Goal: Task Accomplishment & Management: Manage account settings

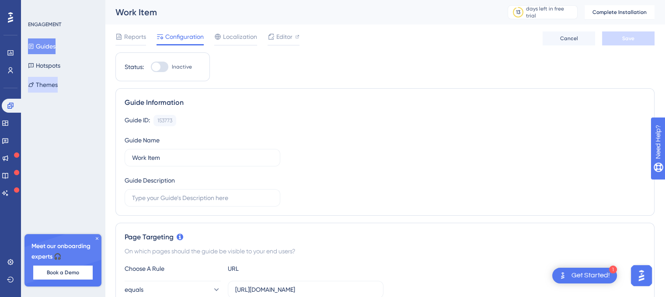
click at [55, 84] on button "Themes" at bounding box center [43, 85] width 30 height 16
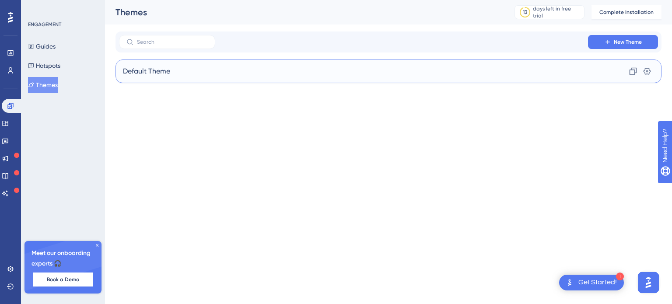
click at [166, 75] on span "Default Theme" at bounding box center [146, 71] width 47 height 10
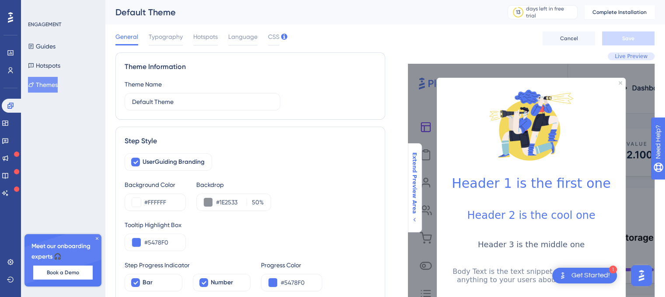
click at [413, 216] on icon at bounding box center [414, 219] width 7 height 7
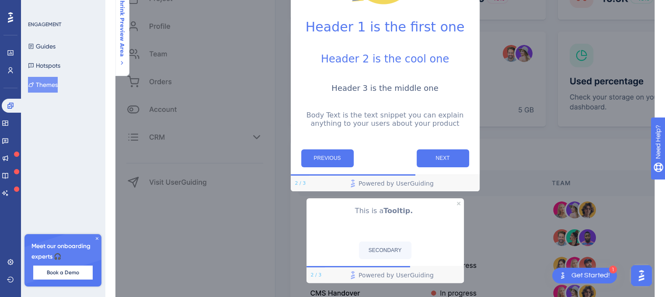
scroll to position [66, 0]
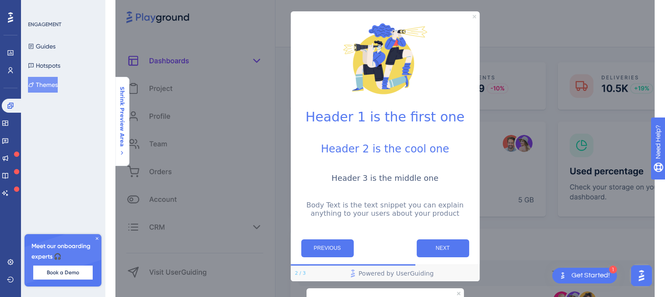
click at [474, 15] on icon "Close Preview" at bounding box center [474, 16] width 3 height 3
click at [477, 15] on div at bounding box center [385, 58] width 189 height 94
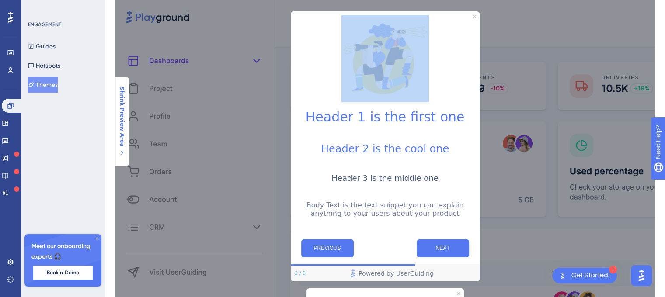
click at [477, 15] on div at bounding box center [385, 58] width 189 height 94
click at [366, 59] on img at bounding box center [385, 58] width 87 height 87
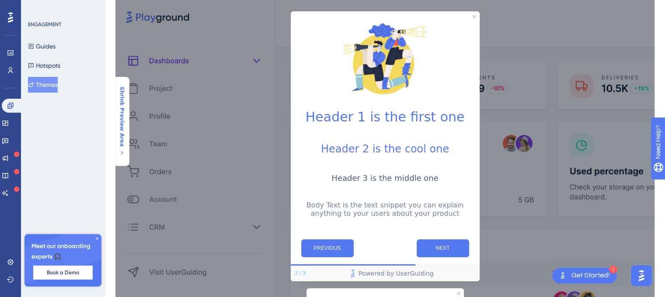
click at [344, 124] on h1 "Header 1 is the first one" at bounding box center [385, 116] width 175 height 15
click at [350, 162] on div "Header 2 is the cool one" at bounding box center [385, 155] width 175 height 24
click at [334, 209] on p "Body Text is the text snippet you can explain anything to your users about your…" at bounding box center [385, 209] width 175 height 17
click at [332, 255] on button "PREVIOUS" at bounding box center [327, 249] width 52 height 18
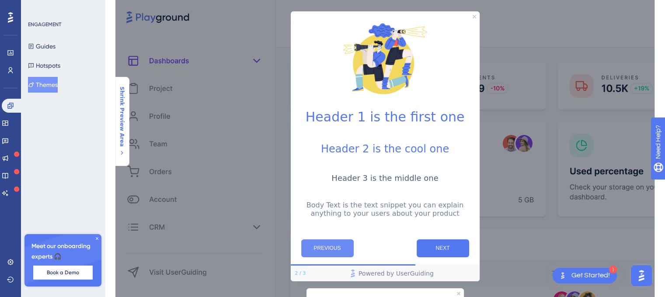
click at [332, 255] on button "PREVIOUS" at bounding box center [327, 249] width 52 height 18
click at [437, 251] on button "NEXT" at bounding box center [443, 249] width 52 height 18
click at [478, 15] on div at bounding box center [385, 58] width 189 height 94
click at [121, 149] on icon at bounding box center [122, 152] width 7 height 7
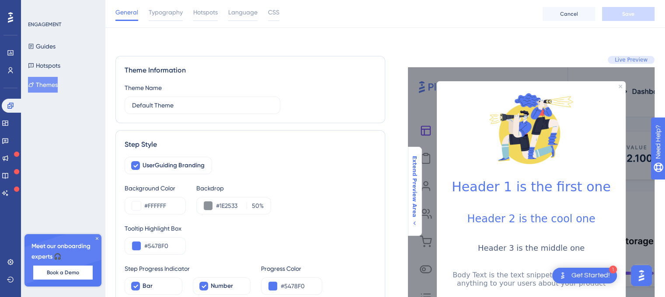
scroll to position [58, 0]
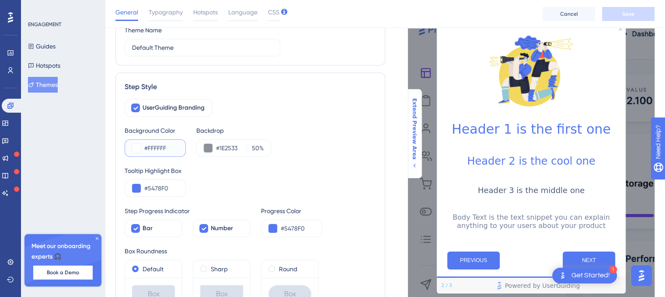
drag, startPoint x: 159, startPoint y: 149, endPoint x: 143, endPoint y: 149, distance: 15.3
click at [143, 149] on div "#FFFFFF" at bounding box center [155, 148] width 61 height 17
click at [139, 150] on button at bounding box center [136, 148] width 9 height 9
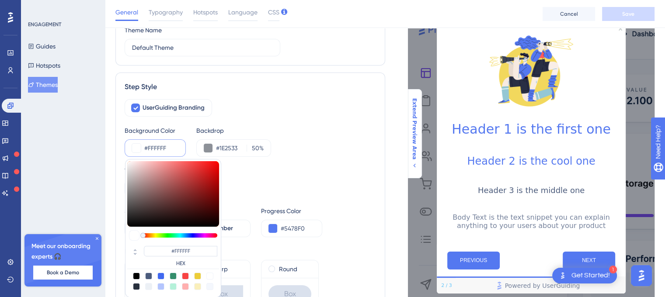
paste input "00798C"
type input "#00798C"
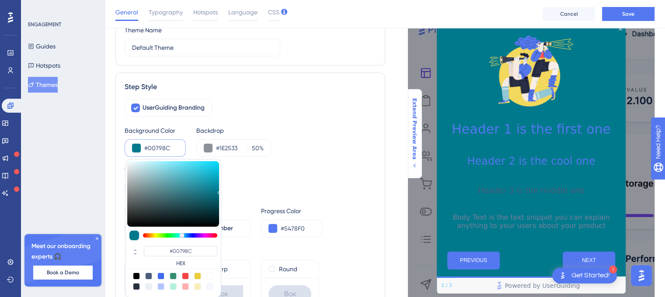
type input "#00798C"
click at [262, 125] on div "UserGuiding Branding Background Color #00798C #00798C HEX Backdrop #1E2533 50 %…" at bounding box center [250, 204] width 251 height 211
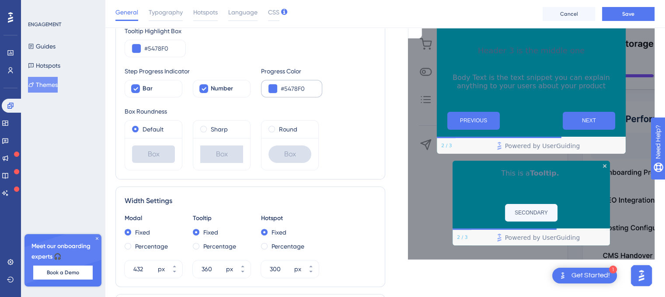
scroll to position [145, 0]
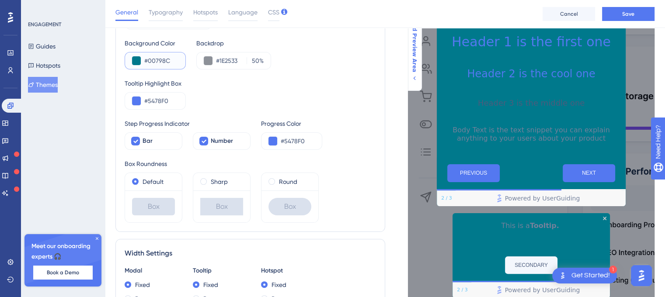
drag, startPoint x: 175, startPoint y: 57, endPoint x: 143, endPoint y: 58, distance: 31.1
click at [143, 58] on div "#00798C" at bounding box center [155, 60] width 61 height 17
click at [173, 102] on input "#5478F0" at bounding box center [161, 101] width 34 height 10
drag, startPoint x: 173, startPoint y: 102, endPoint x: 143, endPoint y: 100, distance: 29.4
click at [143, 100] on div "#5478F0" at bounding box center [155, 100] width 61 height 17
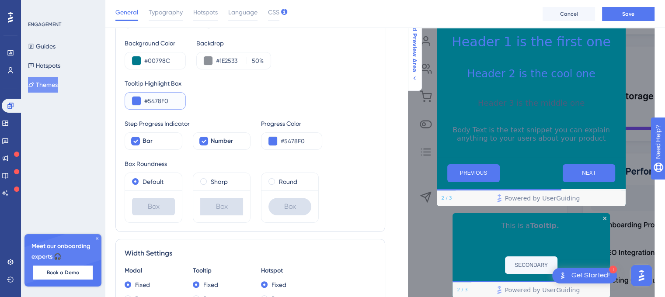
paste input "00798C"
type input "#00798C"
click at [241, 104] on div "Tooltip Highlight Box #00798C" at bounding box center [250, 93] width 251 height 31
click at [206, 61] on button at bounding box center [208, 60] width 9 height 9
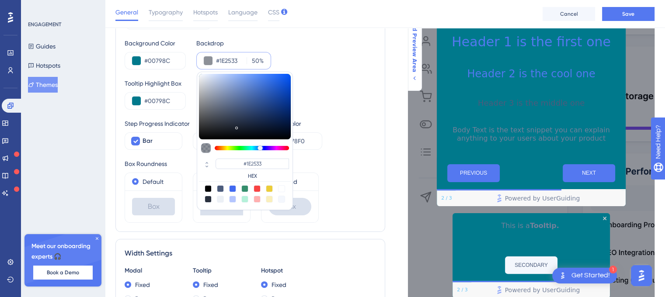
type input "#737579"
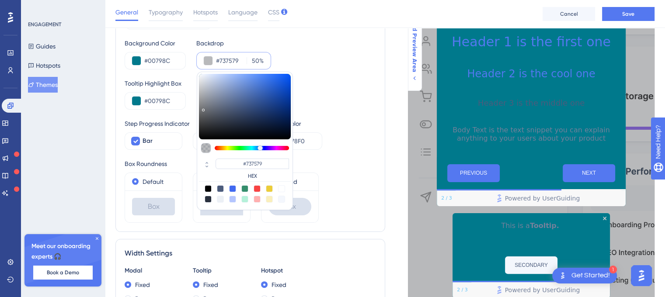
click at [203, 108] on div at bounding box center [245, 107] width 92 height 66
type input "#1e4799"
type input "#1E4799"
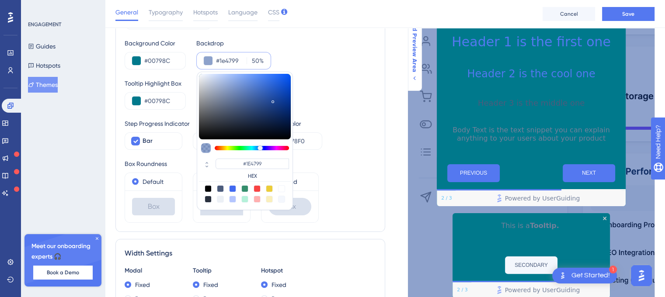
click at [272, 99] on div at bounding box center [245, 107] width 92 height 66
type input "#b2b3b6"
type input "#B2B3B6"
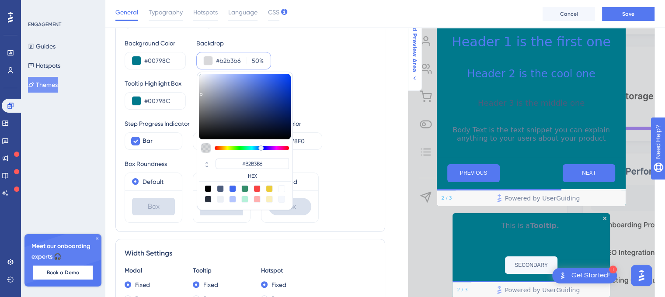
click at [201, 92] on div at bounding box center [245, 107] width 92 height 66
click at [319, 93] on div "Tooltip Highlight Box #00798C" at bounding box center [250, 93] width 251 height 31
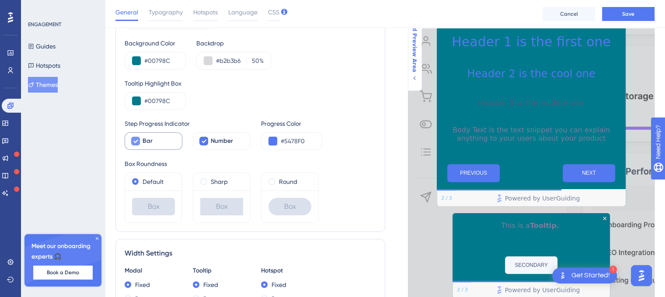
click at [136, 145] on div at bounding box center [135, 141] width 10 height 10
checkbox input "false"
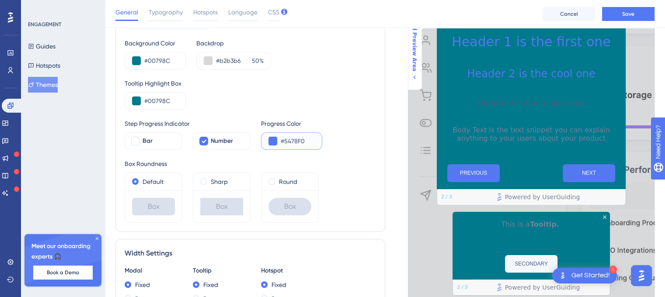
click at [273, 143] on button at bounding box center [273, 141] width 9 height 9
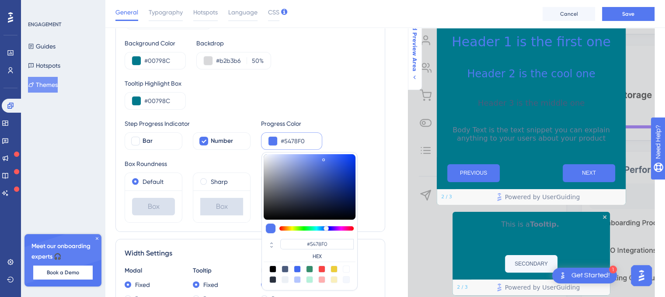
click at [332, 115] on div "UserGuiding Branding Background Color #00798C Backdrop #b2b3b6 50 % Tooltip Hig…" at bounding box center [250, 117] width 251 height 211
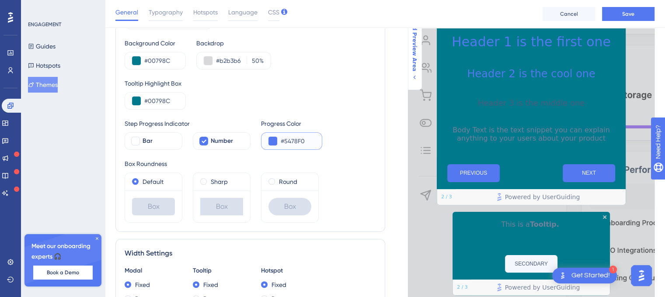
click at [273, 143] on button at bounding box center [273, 141] width 9 height 9
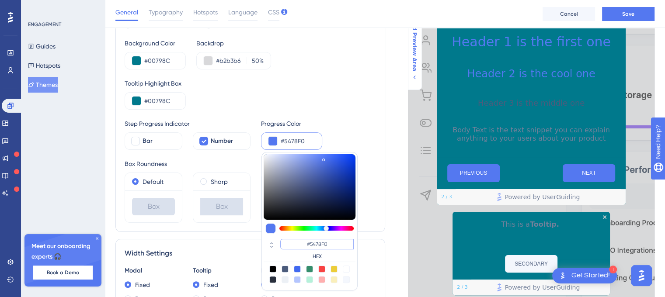
drag, startPoint x: 311, startPoint y: 242, endPoint x: 335, endPoint y: 242, distance: 23.6
click at [335, 242] on input "#5478F0" at bounding box center [316, 244] width 73 height 10
type input "#5478F0"
click at [371, 203] on div "Default Box Sharp Box Round Box" at bounding box center [250, 198] width 251 height 50
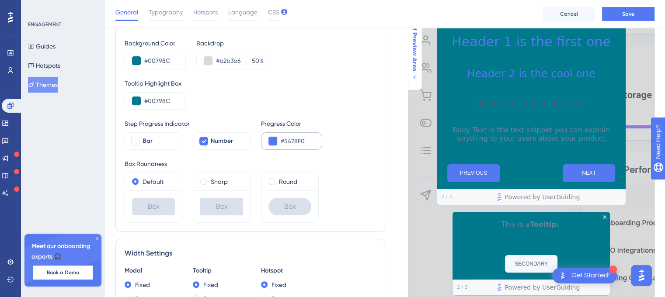
click at [278, 143] on div "#5478F0" at bounding box center [291, 141] width 61 height 17
drag, startPoint x: 301, startPoint y: 138, endPoint x: 284, endPoint y: 140, distance: 17.5
click at [284, 140] on input "#5478F0" at bounding box center [298, 141] width 34 height 10
drag, startPoint x: 308, startPoint y: 140, endPoint x: 285, endPoint y: 138, distance: 23.2
click at [285, 138] on input "#5478F0" at bounding box center [298, 141] width 34 height 10
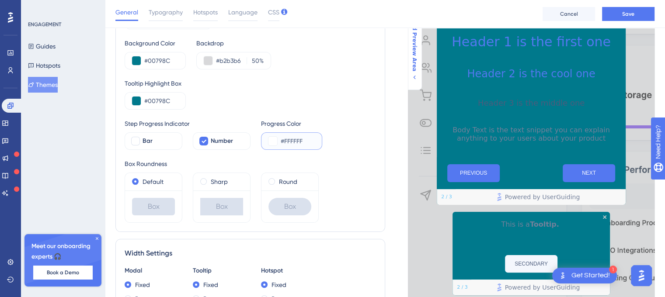
type input "#FFFFFF"
click at [335, 119] on div "Step Progress Indicator Bar Number Progress Color #FFFFFF" at bounding box center [250, 134] width 251 height 31
click at [203, 182] on span at bounding box center [203, 181] width 7 height 7
click at [209, 180] on input "radio" at bounding box center [209, 180] width 0 height 0
click at [138, 181] on span at bounding box center [135, 181] width 7 height 7
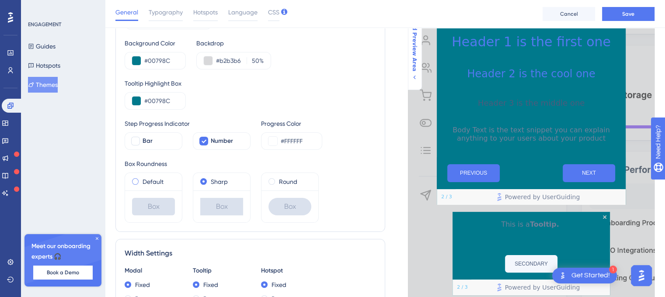
click at [141, 180] on input "radio" at bounding box center [141, 180] width 0 height 0
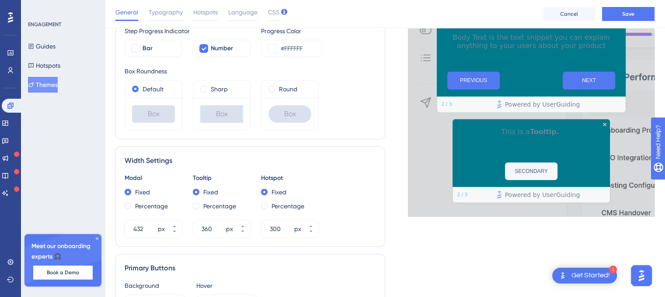
scroll to position [267, 0]
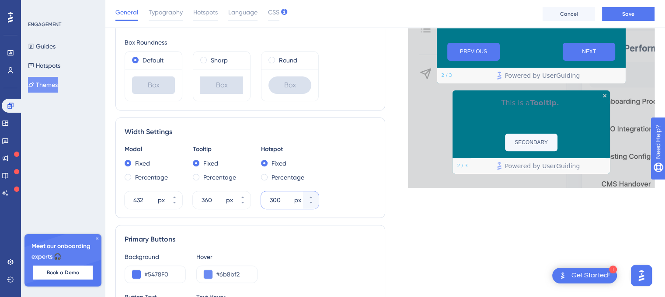
click at [274, 200] on input "300" at bounding box center [281, 200] width 23 height 10
type input "400"
click at [359, 179] on div "Modal Fixed Percentage 432 px Tooltip Fixed Percentage 360 px Hotspot Fixed Per…" at bounding box center [250, 176] width 251 height 65
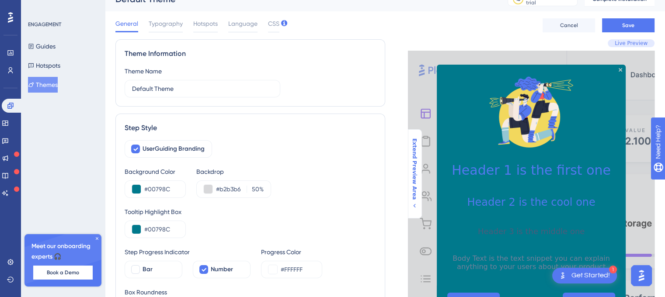
click at [633, 42] on span "Live Preview" at bounding box center [631, 43] width 33 height 7
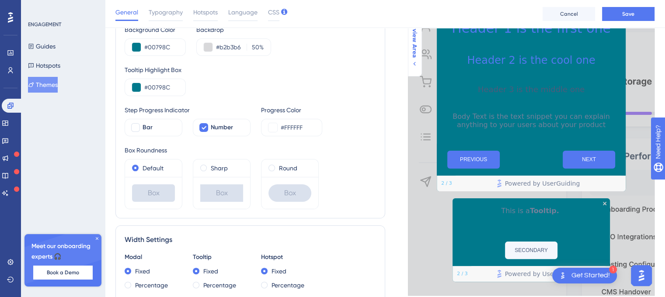
scroll to position [309, 0]
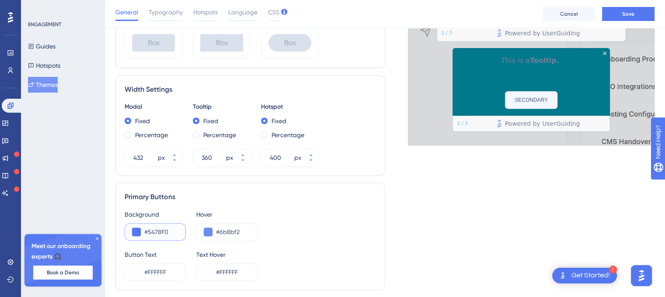
click at [152, 230] on input "#5478F0" at bounding box center [161, 232] width 34 height 10
click at [138, 230] on button at bounding box center [136, 232] width 9 height 9
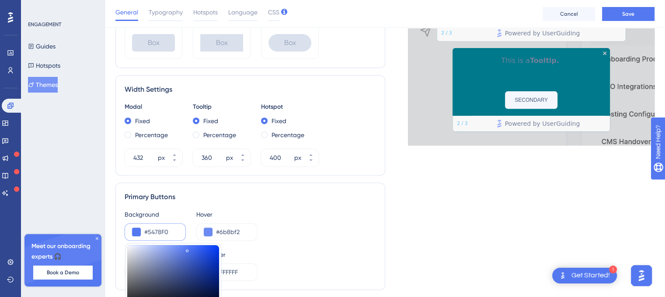
type input "#ccced4"
type input "#CCCED4"
click at [130, 255] on div at bounding box center [173, 278] width 92 height 66
click at [260, 216] on div "Background #ccced4 #CCCED4 HEX Hover #6b8bf2" at bounding box center [250, 224] width 251 height 31
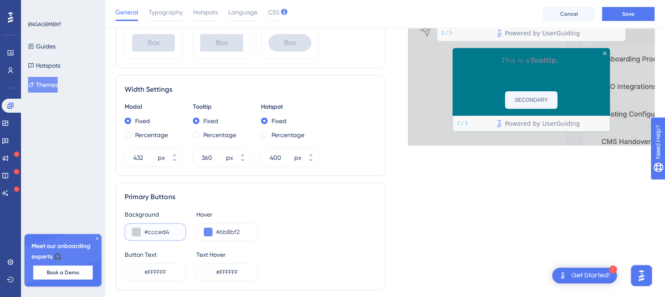
drag, startPoint x: 169, startPoint y: 232, endPoint x: 140, endPoint y: 232, distance: 28.4
click at [140, 232] on div "#ccced4" at bounding box center [155, 231] width 61 height 17
drag, startPoint x: 234, startPoint y: 230, endPoint x: 214, endPoint y: 231, distance: 20.1
click at [214, 231] on div "#6b8bf2" at bounding box center [226, 231] width 61 height 17
click at [302, 206] on div "Primary Buttons Background #ccced4 Hover #6b8bf2 Button Text #FFFFFF Text Hover…" at bounding box center [250, 237] width 270 height 108
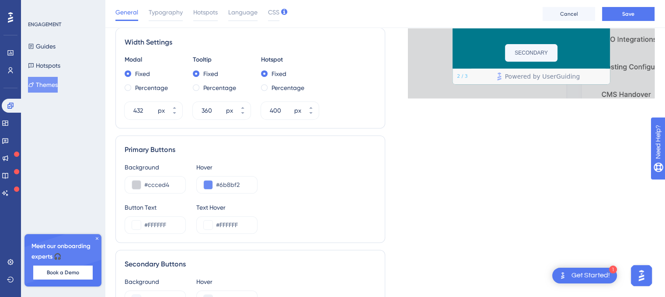
scroll to position [475, 0]
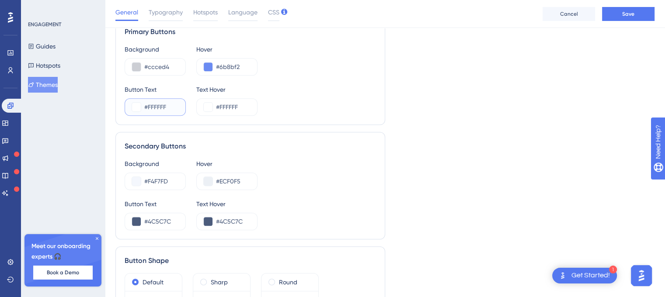
drag, startPoint x: 172, startPoint y: 105, endPoint x: 143, endPoint y: 108, distance: 29.9
click at [143, 108] on div "#FFFFFF" at bounding box center [155, 106] width 61 height 17
drag, startPoint x: 173, startPoint y: 218, endPoint x: 143, endPoint y: 220, distance: 29.8
click at [143, 220] on div "#4C5C7C" at bounding box center [155, 221] width 61 height 17
paste input "FFFFFF"
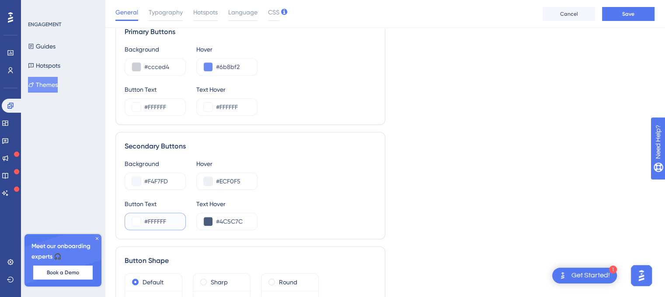
type input "#FFFFFF"
click at [298, 206] on div "Button Text #FFFFFF Text Hover #4C5C7C" at bounding box center [250, 214] width 251 height 31
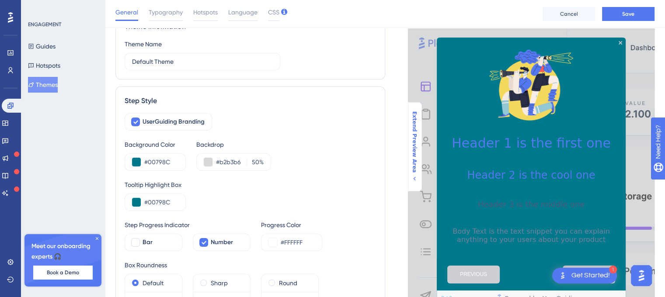
scroll to position [0, 0]
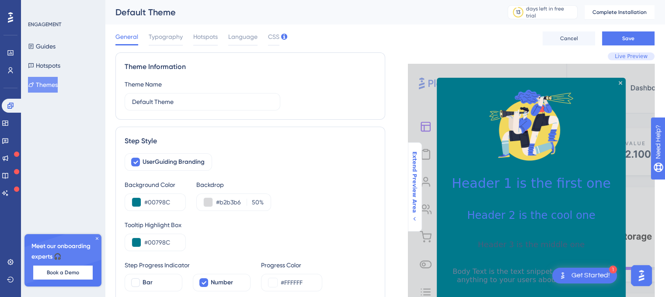
click at [174, 31] on div "General Typography Hotspots Language CSS Cancel Save" at bounding box center [384, 38] width 539 height 28
click at [164, 40] on span "Typography" at bounding box center [166, 36] width 34 height 10
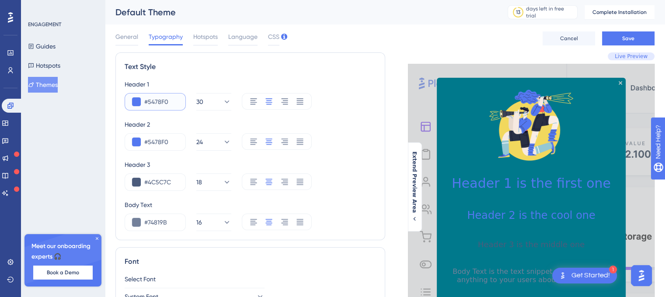
drag, startPoint x: 172, startPoint y: 104, endPoint x: 149, endPoint y: 103, distance: 23.6
click at [149, 103] on input "#5478F0" at bounding box center [161, 102] width 34 height 10
type input "#FFFFFF"
click at [173, 141] on input "#5478F0" at bounding box center [161, 142] width 34 height 10
drag, startPoint x: 173, startPoint y: 141, endPoint x: 149, endPoint y: 143, distance: 23.7
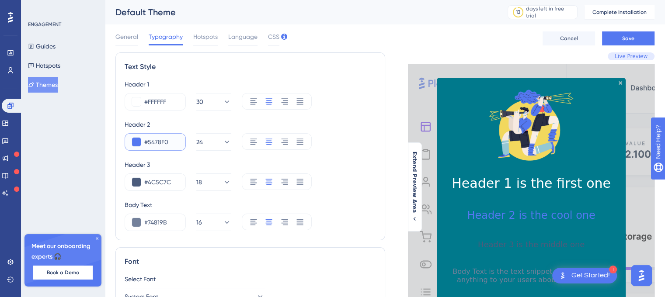
click at [149, 143] on input "#5478F0" at bounding box center [161, 142] width 34 height 10
type input "#FFFFFF"
drag, startPoint x: 174, startPoint y: 184, endPoint x: 149, endPoint y: 181, distance: 24.7
click at [149, 181] on input "#4C5C7C" at bounding box center [161, 182] width 34 height 10
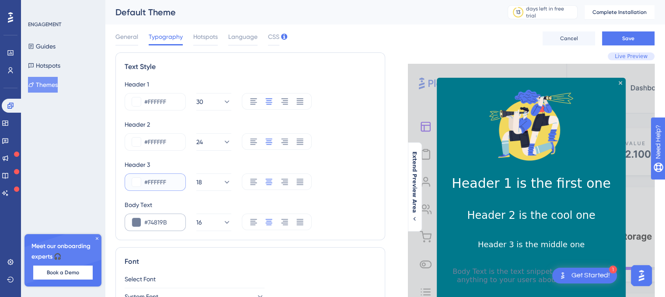
type input "#FFFFFF"
click at [173, 224] on input "#74819B" at bounding box center [161, 222] width 34 height 10
type input "#FFFFFF"
click at [365, 203] on div "Body Text" at bounding box center [250, 205] width 251 height 10
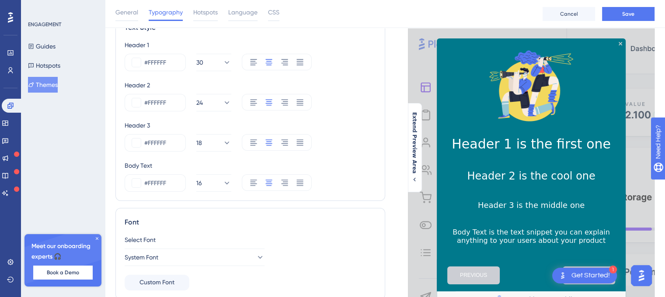
scroll to position [77, 0]
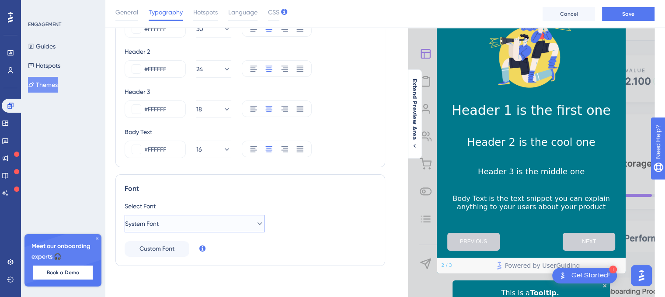
click at [189, 224] on button "System Font" at bounding box center [195, 223] width 140 height 17
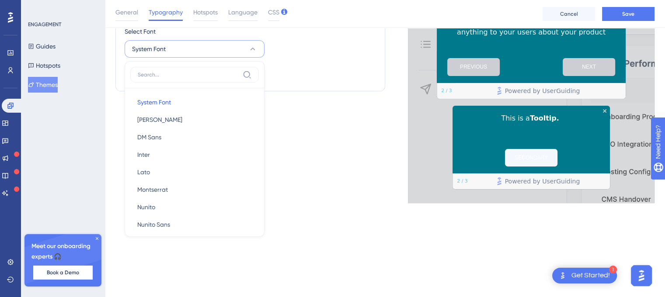
click at [311, 71] on div "Select Font System Font System Font System Font [PERSON_NAME] [PERSON_NAME] San…" at bounding box center [250, 54] width 251 height 56
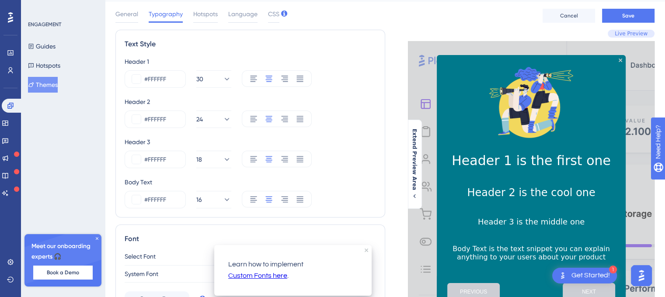
scroll to position [0, 0]
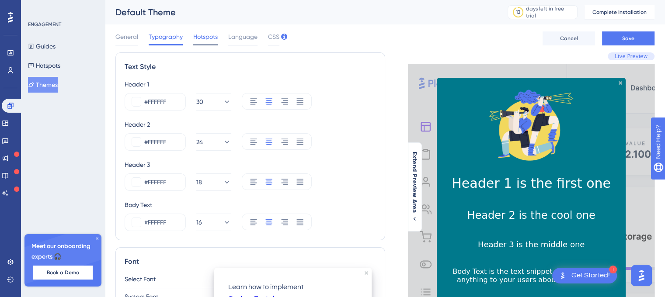
click at [209, 34] on span "Hotspots" at bounding box center [205, 36] width 24 height 10
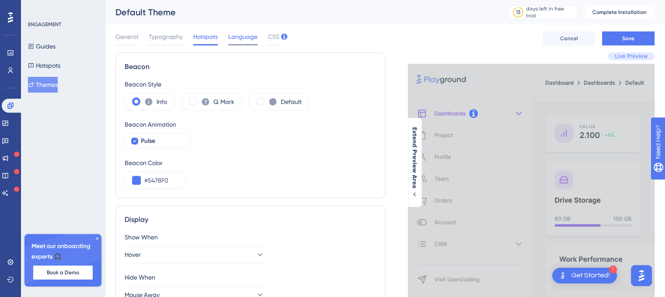
click at [237, 38] on span "Language" at bounding box center [242, 36] width 29 height 10
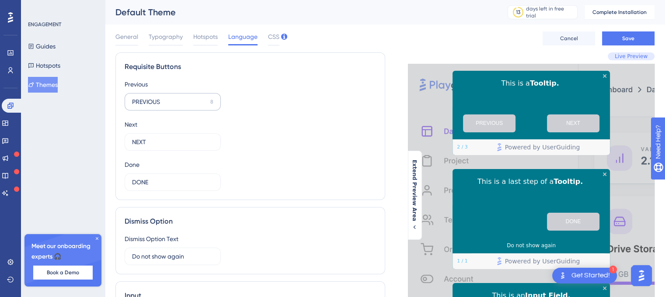
click at [167, 107] on label "PREVIOUS 8" at bounding box center [173, 101] width 96 height 17
click at [167, 107] on input "PREVIOUS" at bounding box center [169, 102] width 75 height 10
click at [213, 101] on label "PREVIOUS 8" at bounding box center [173, 101] width 96 height 17
click at [207, 101] on input "PREVIOUS" at bounding box center [169, 102] width 75 height 10
click at [213, 101] on label "PREVIOUS 8" at bounding box center [173, 101] width 96 height 17
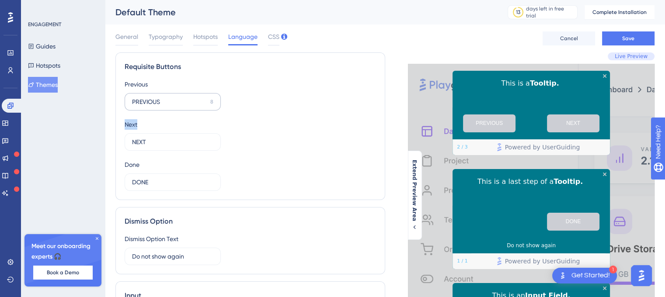
click at [207, 101] on input "PREVIOUS" at bounding box center [169, 102] width 75 height 10
click at [164, 96] on label "PREVIOUS 8" at bounding box center [173, 101] width 96 height 17
click at [164, 97] on input "PREVIOUS" at bounding box center [169, 102] width 75 height 10
click at [164, 96] on label "PREVIOUS 8" at bounding box center [173, 101] width 96 height 17
click at [164, 97] on input "PREVIOUS" at bounding box center [169, 102] width 75 height 10
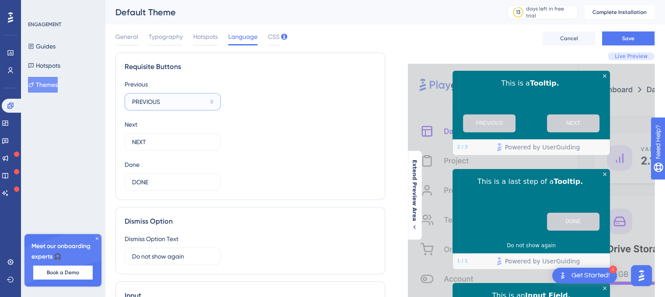
click at [166, 100] on input "PREVIOUS" at bounding box center [169, 102] width 75 height 10
drag, startPoint x: 166, startPoint y: 100, endPoint x: 123, endPoint y: 101, distance: 43.3
click at [123, 101] on div "Requisite Buttons Previous PREVIOUS 8 Next NEXT 12 Done DONE 12" at bounding box center [250, 126] width 270 height 148
type input "Back"
click at [156, 137] on input "NEXT" at bounding box center [168, 142] width 73 height 10
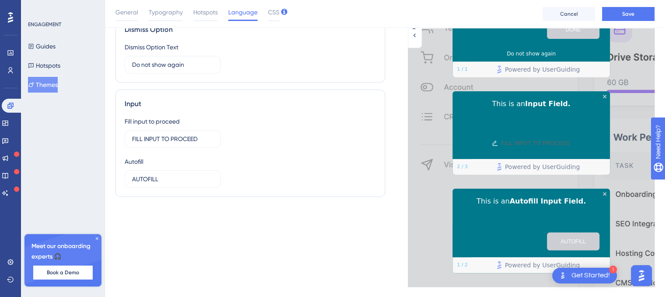
scroll to position [213, 0]
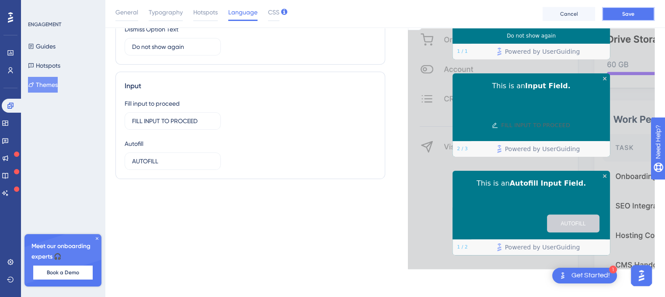
click at [622, 10] on button "Save" at bounding box center [628, 14] width 52 height 14
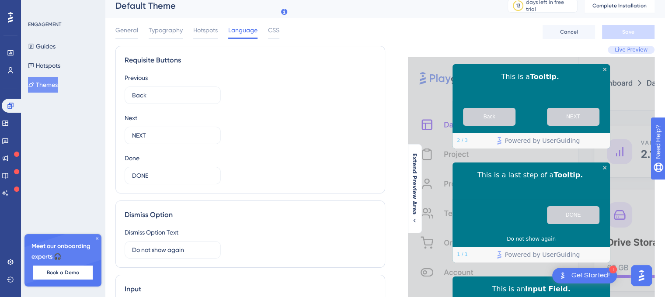
scroll to position [0, 0]
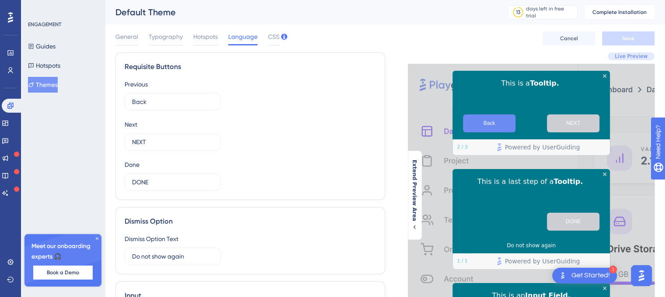
click at [497, 123] on button "Back" at bounding box center [489, 124] width 52 height 18
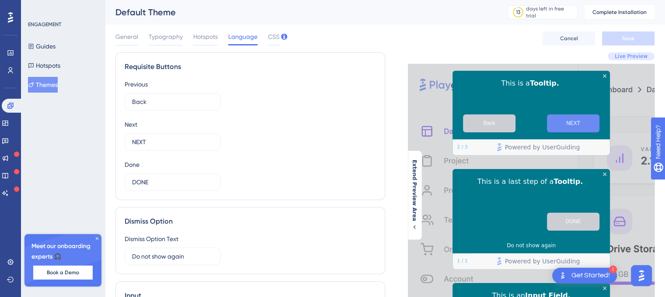
click at [565, 126] on button "NEXT" at bounding box center [573, 124] width 52 height 18
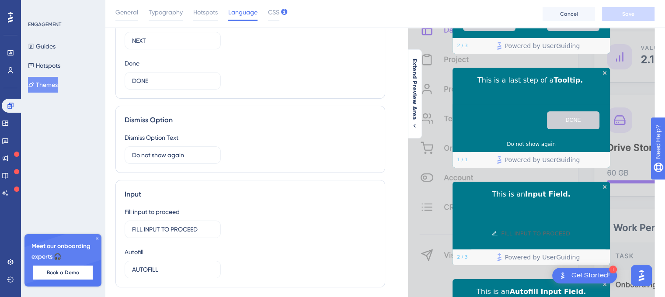
scroll to position [103, 0]
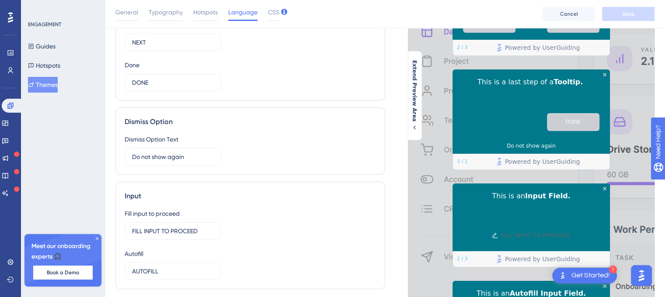
drag, startPoint x: 553, startPoint y: 121, endPoint x: 516, endPoint y: 119, distance: 37.2
click at [516, 119] on div "DONE" at bounding box center [531, 122] width 157 height 32
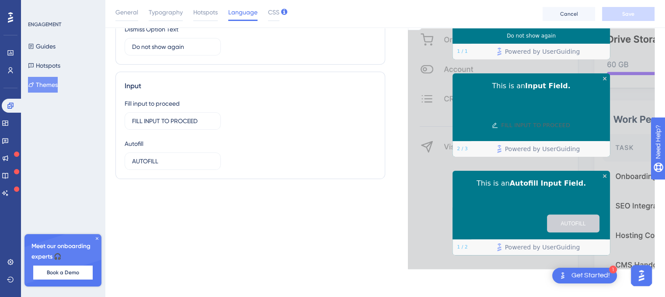
scroll to position [0, 0]
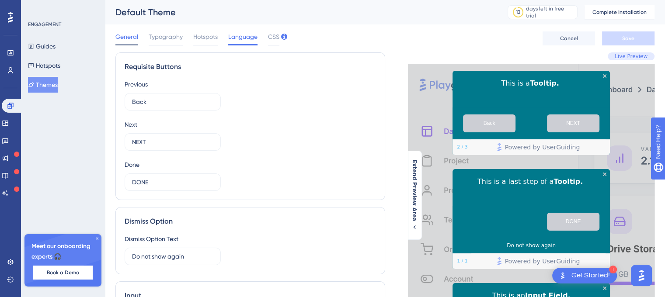
click at [124, 43] on div "General" at bounding box center [126, 38] width 23 height 14
